Goal: Task Accomplishment & Management: Manage account settings

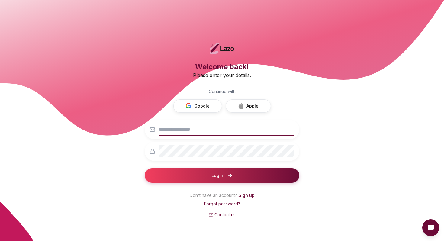
click at [212, 134] on input "email" at bounding box center [227, 130] width 136 height 12
type input "**********"
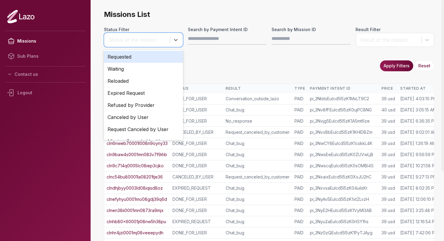
click at [161, 40] on div "Status of the mission" at bounding box center [138, 39] width 58 height 7
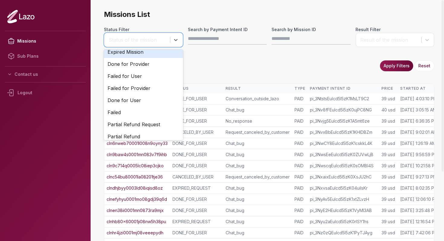
scroll to position [128, 0]
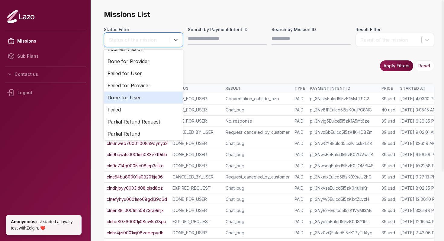
click at [132, 96] on div "Done for User" at bounding box center [143, 98] width 79 height 12
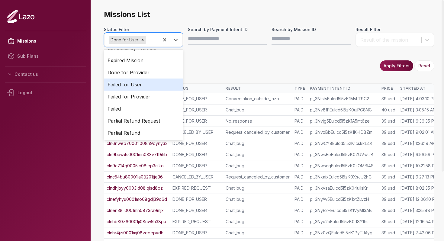
click at [406, 44] on div "Result of the mission" at bounding box center [395, 40] width 79 height 15
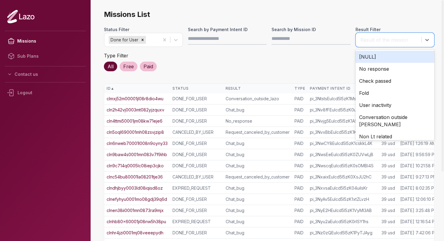
click at [370, 58] on div "[NULL]" at bounding box center [395, 57] width 79 height 12
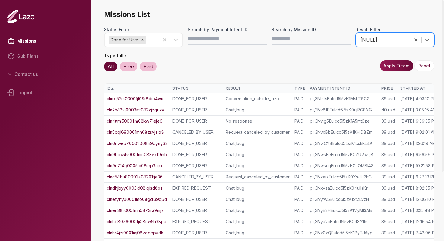
click at [391, 68] on button "Apply Filters" at bounding box center [396, 65] width 33 height 11
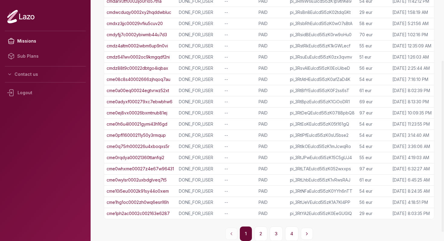
scroll to position [0, 0]
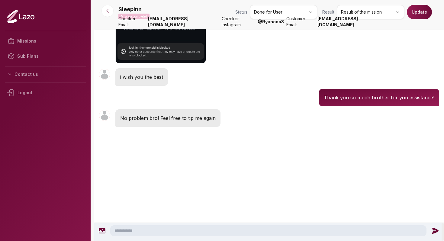
scroll to position [4938, 0]
click at [379, 9] on html "Missions Sub Plans Contact us Logout Sleepinn Mission completed Status Done for…" at bounding box center [222, 120] width 444 height 241
click at [364, 11] on html "Missions Sub Plans Contact us Logout Sleepinn Mission completed Status Done for…" at bounding box center [222, 120] width 444 height 241
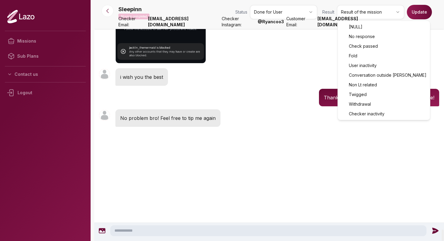
click at [364, 9] on html "Missions Sub Plans Contact us Logout Sleepinn Mission completed Status Done for…" at bounding box center [222, 120] width 444 height 241
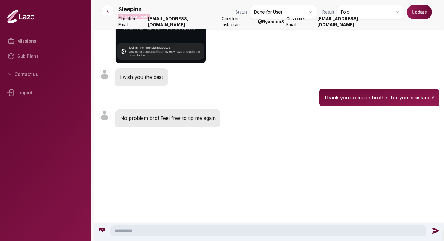
click at [356, 19] on div "Sleepinn Mission completed Status Done for User Result Fold Update" at bounding box center [278, 13] width 321 height 17
click at [356, 17] on html "Missions Sub Plans Contact us Logout Sleepinn Mission completed Status Done for…" at bounding box center [222, 120] width 444 height 241
click at [260, 98] on html "Missions Sub Plans Contact us Logout Sleepinn Mission completed Status Done for…" at bounding box center [222, 120] width 444 height 241
click at [416, 17] on button "Update" at bounding box center [419, 12] width 25 height 15
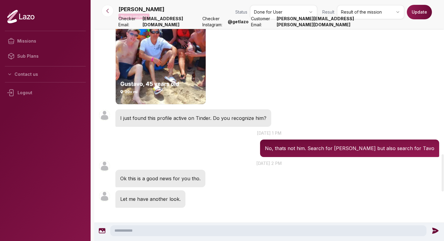
scroll to position [1108, 0]
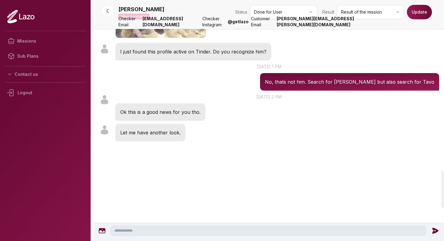
click at [371, 15] on html "Missions Sub Plans Contact us Logout Deanne Mission completed Status Done for U…" at bounding box center [222, 120] width 444 height 241
click at [416, 8] on button "Update" at bounding box center [419, 12] width 25 height 15
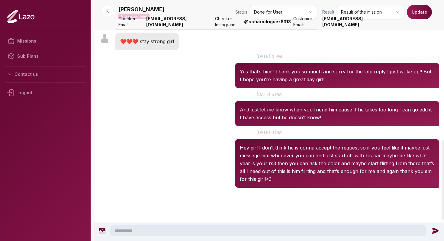
scroll to position [420, 0]
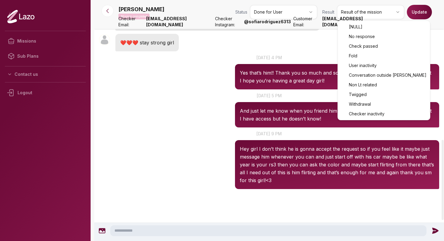
click at [347, 15] on html "Missions Sub Plans Contact us Logout Renee Mission completed Status Done for Us…" at bounding box center [222, 120] width 444 height 241
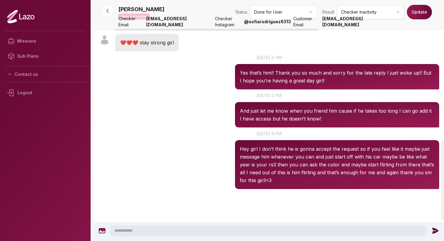
click at [420, 7] on button "Update" at bounding box center [419, 12] width 25 height 15
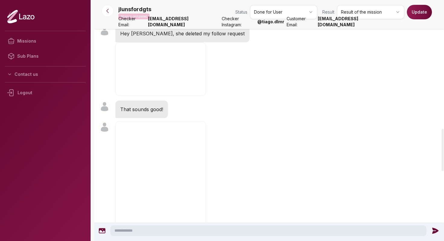
scroll to position [725, 0]
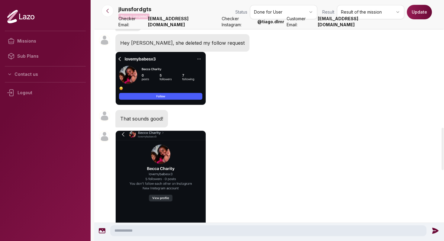
click at [357, 18] on html "Missions Sub Plans Contact us Logout jlunsfordgts Mission completed Status Done…" at bounding box center [222, 120] width 444 height 241
click at [415, 11] on button "Update" at bounding box center [419, 12] width 25 height 15
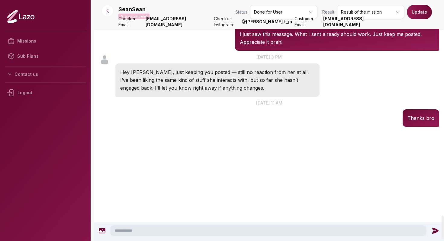
scroll to position [2192, 0]
click at [361, 14] on html "Missions Sub Plans Contact us Logout SeanSean Mission completed Status Done for…" at bounding box center [222, 120] width 444 height 241
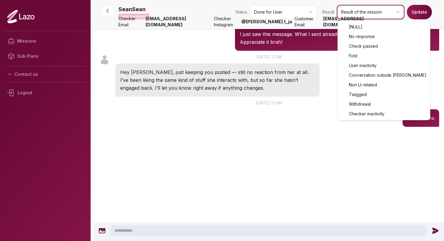
click at [274, 144] on html "Missions Sub Plans Contact us Logout SeanSean Mission completed Status Done for…" at bounding box center [222, 120] width 444 height 241
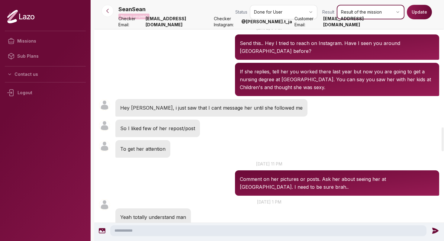
scroll to position [1286, 0]
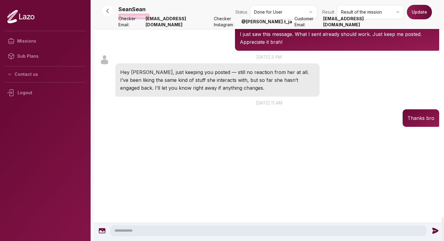
scroll to position [2192, 0]
click at [377, 7] on html "Missions Sub Plans Contact us Logout SeanSean Mission completed Status Done for…" at bounding box center [222, 120] width 444 height 241
click at [363, 12] on html "Missions Sub Plans Contact us Logout SeanSean Mission completed Status Done for…" at bounding box center [222, 120] width 444 height 241
click at [422, 11] on button "Update" at bounding box center [419, 12] width 25 height 15
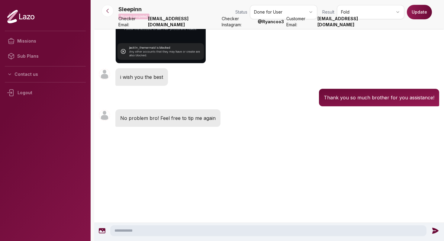
scroll to position [2972, 0]
click at [127, 6] on p "Sleepinn" at bounding box center [129, 9] width 23 height 8
